Goal: Transaction & Acquisition: Purchase product/service

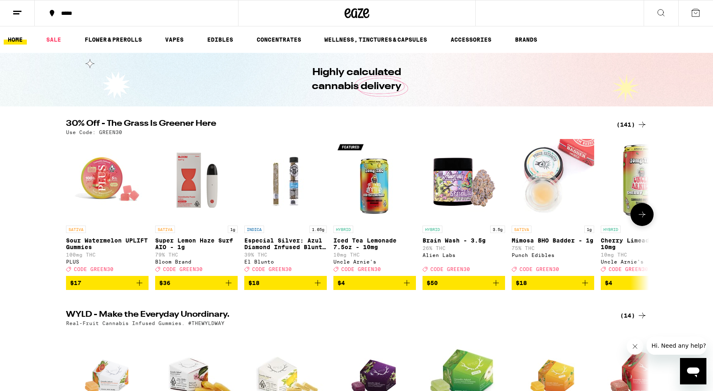
click at [638, 215] on icon at bounding box center [642, 215] width 10 height 10
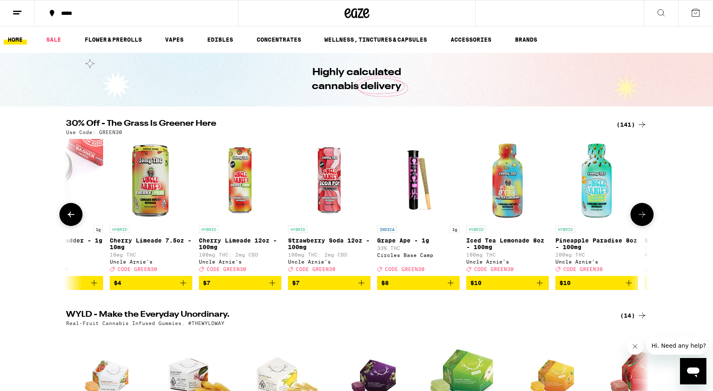
click at [638, 215] on icon at bounding box center [642, 215] width 10 height 10
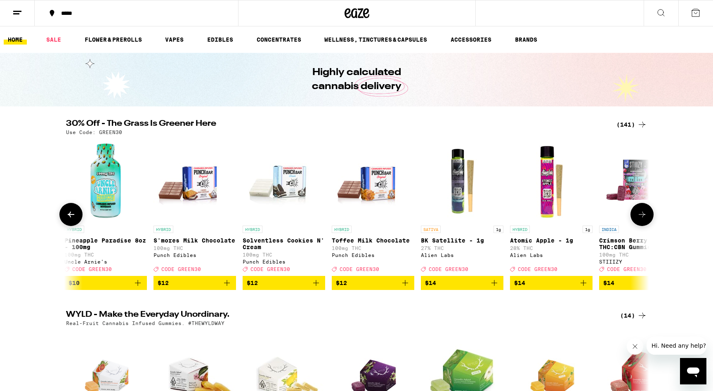
click at [638, 215] on icon at bounding box center [642, 215] width 10 height 10
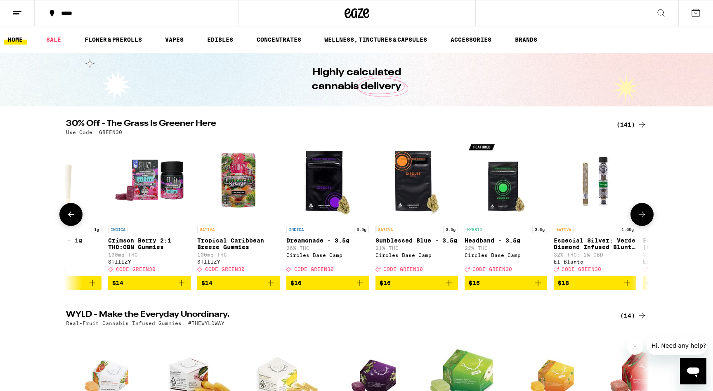
click at [638, 215] on icon at bounding box center [642, 215] width 10 height 10
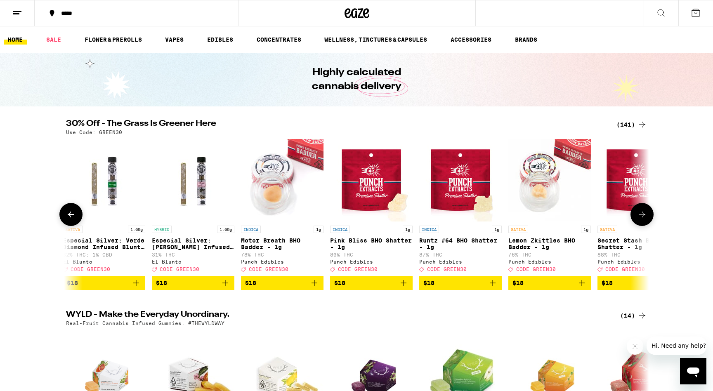
click at [638, 215] on icon at bounding box center [642, 215] width 10 height 10
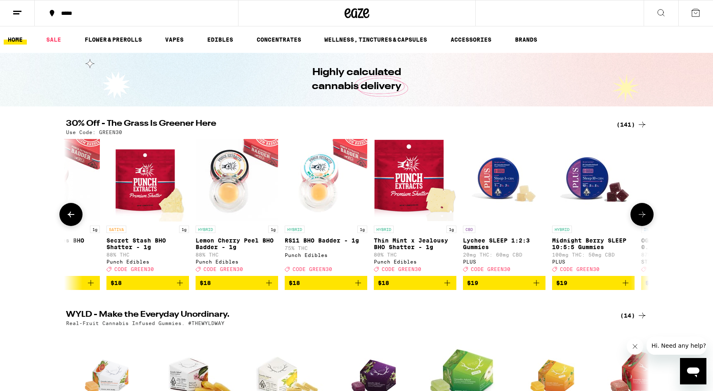
click at [638, 215] on icon at bounding box center [642, 215] width 10 height 10
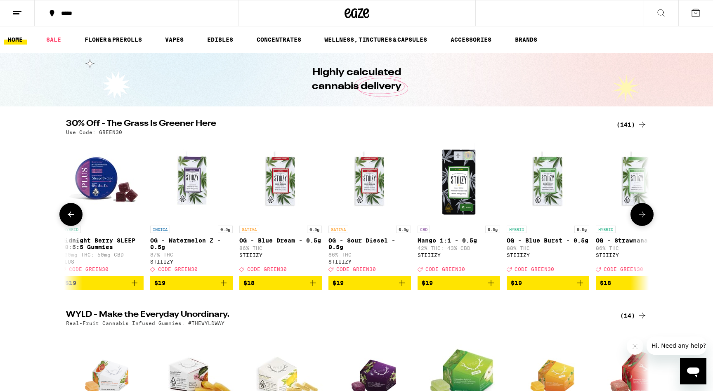
click at [638, 215] on icon at bounding box center [642, 215] width 10 height 10
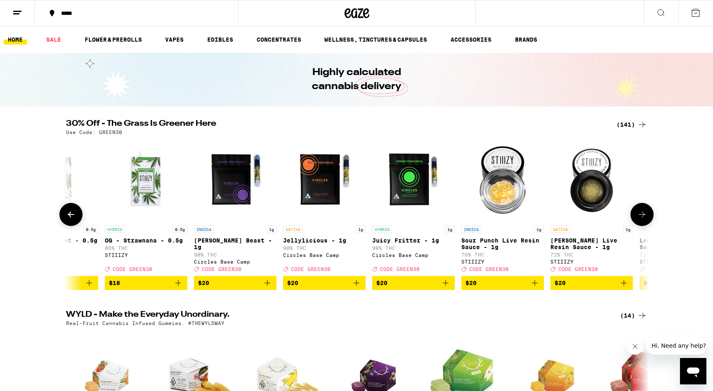
click at [638, 215] on icon at bounding box center [642, 215] width 10 height 10
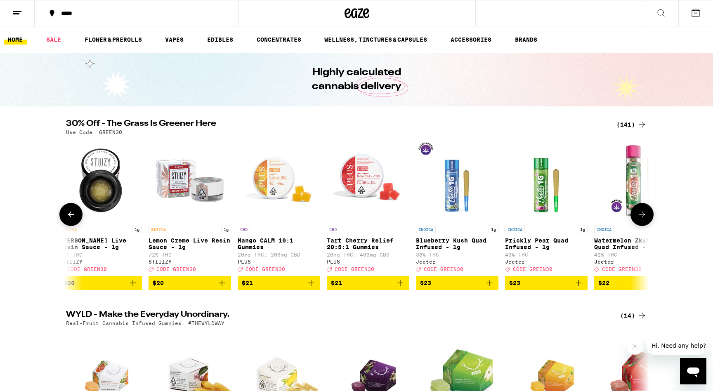
click at [638, 215] on icon at bounding box center [642, 215] width 10 height 10
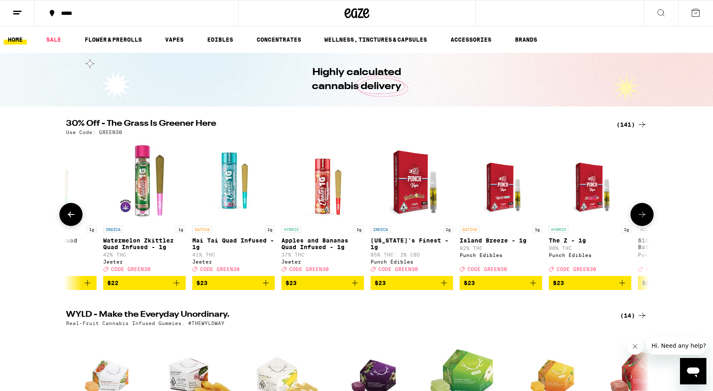
click at [638, 215] on icon at bounding box center [642, 215] width 10 height 10
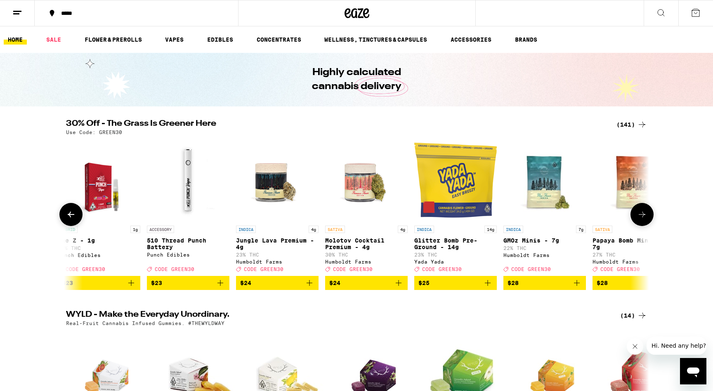
click at [638, 215] on icon at bounding box center [642, 215] width 10 height 10
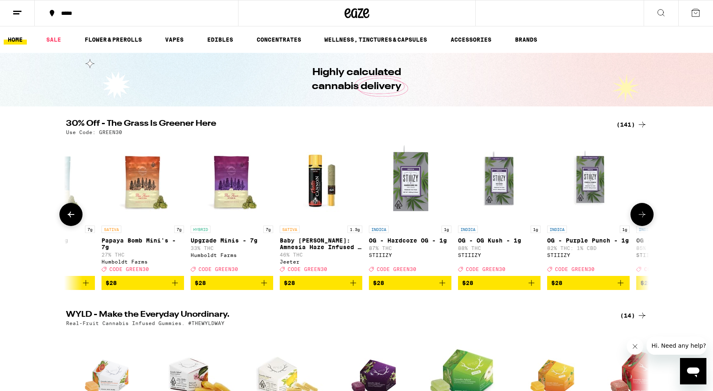
click at [638, 215] on icon at bounding box center [642, 215] width 10 height 10
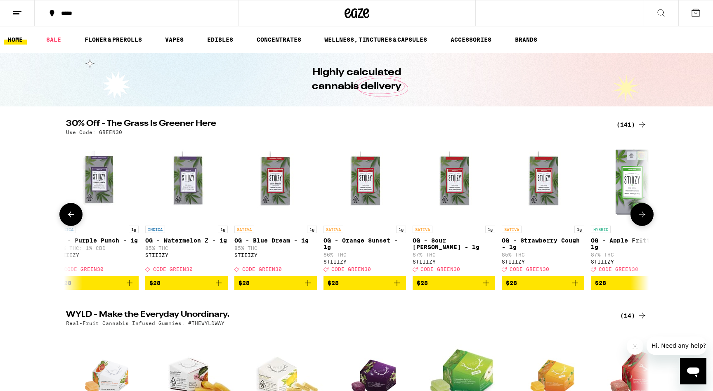
click at [638, 215] on icon at bounding box center [642, 215] width 10 height 10
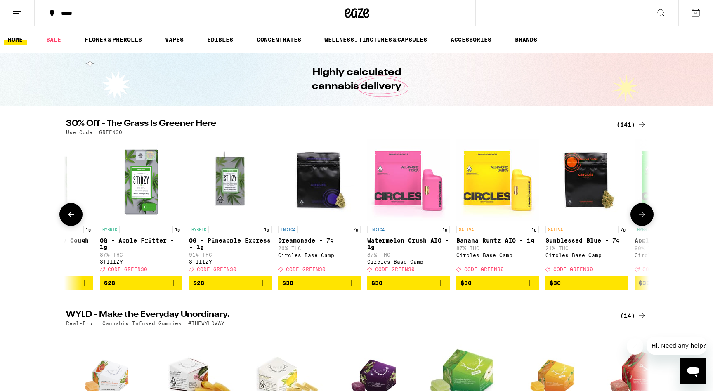
click at [638, 215] on icon at bounding box center [642, 215] width 10 height 10
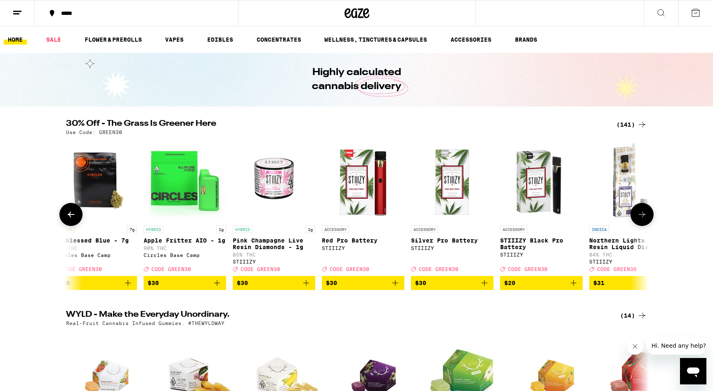
click at [638, 215] on icon at bounding box center [642, 215] width 10 height 10
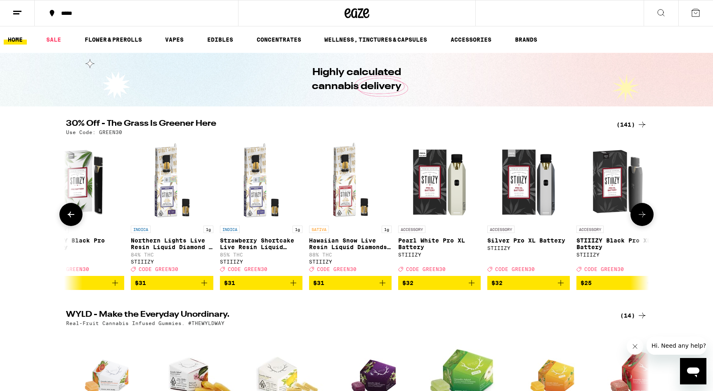
click at [638, 215] on icon at bounding box center [642, 215] width 10 height 10
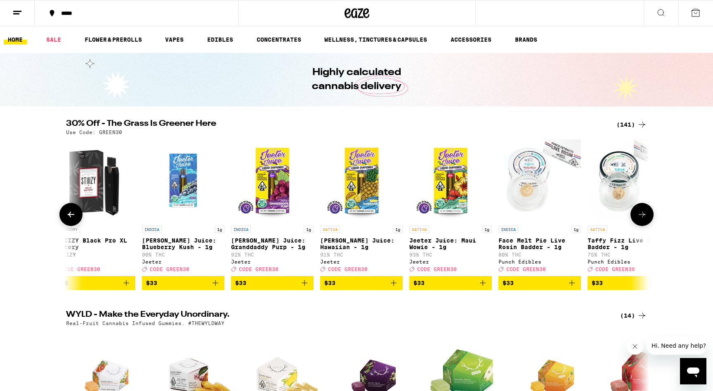
click at [638, 215] on icon at bounding box center [642, 215] width 10 height 10
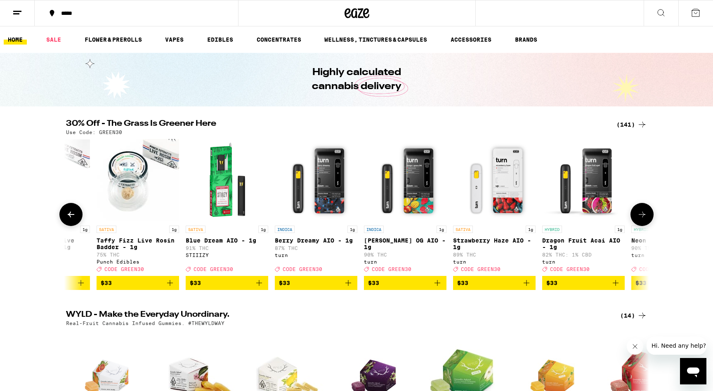
click at [638, 215] on icon at bounding box center [642, 215] width 10 height 10
